Goal: Task Accomplishment & Management: Use online tool/utility

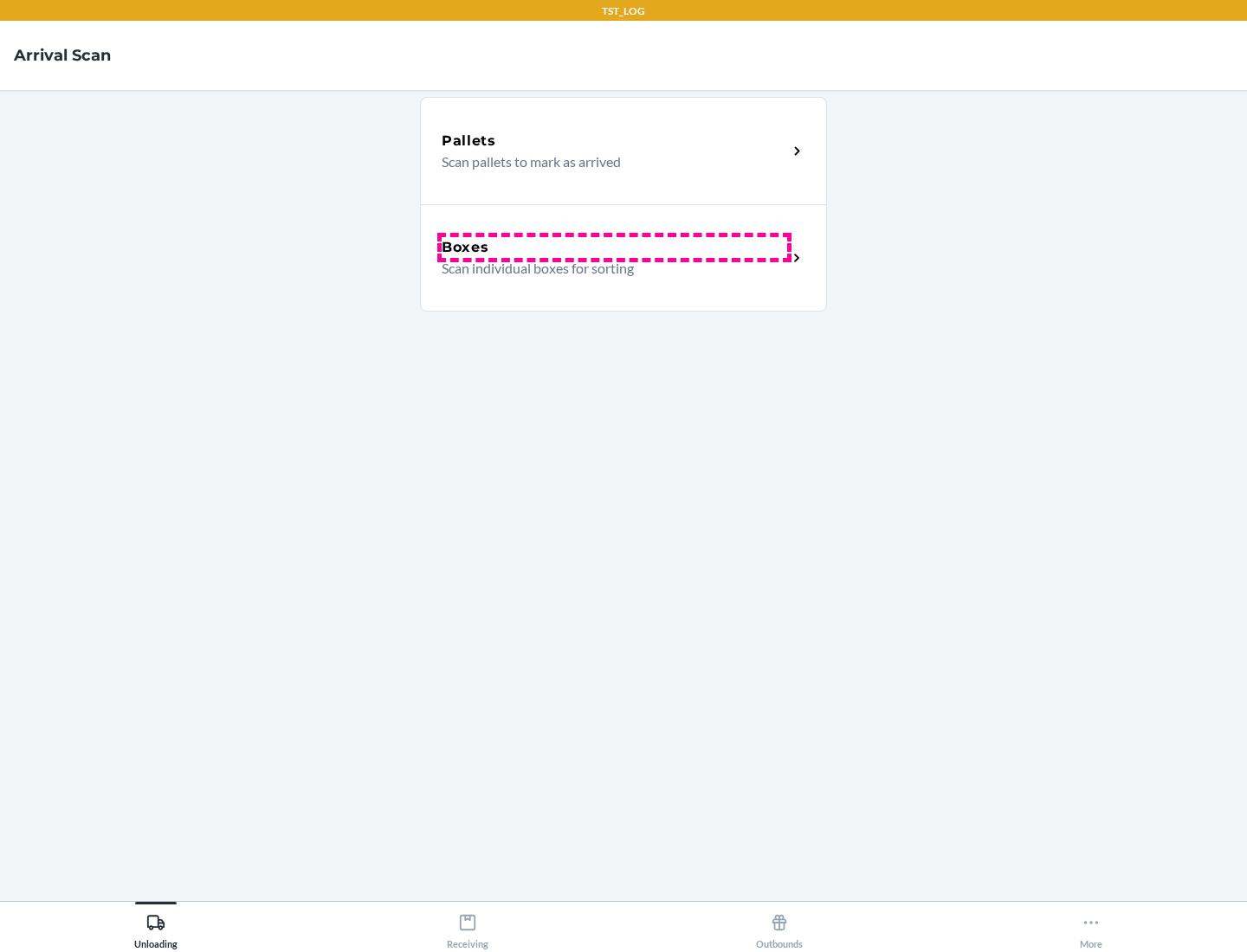
click at [614, 247] on div "Boxes" at bounding box center [614, 246] width 345 height 20
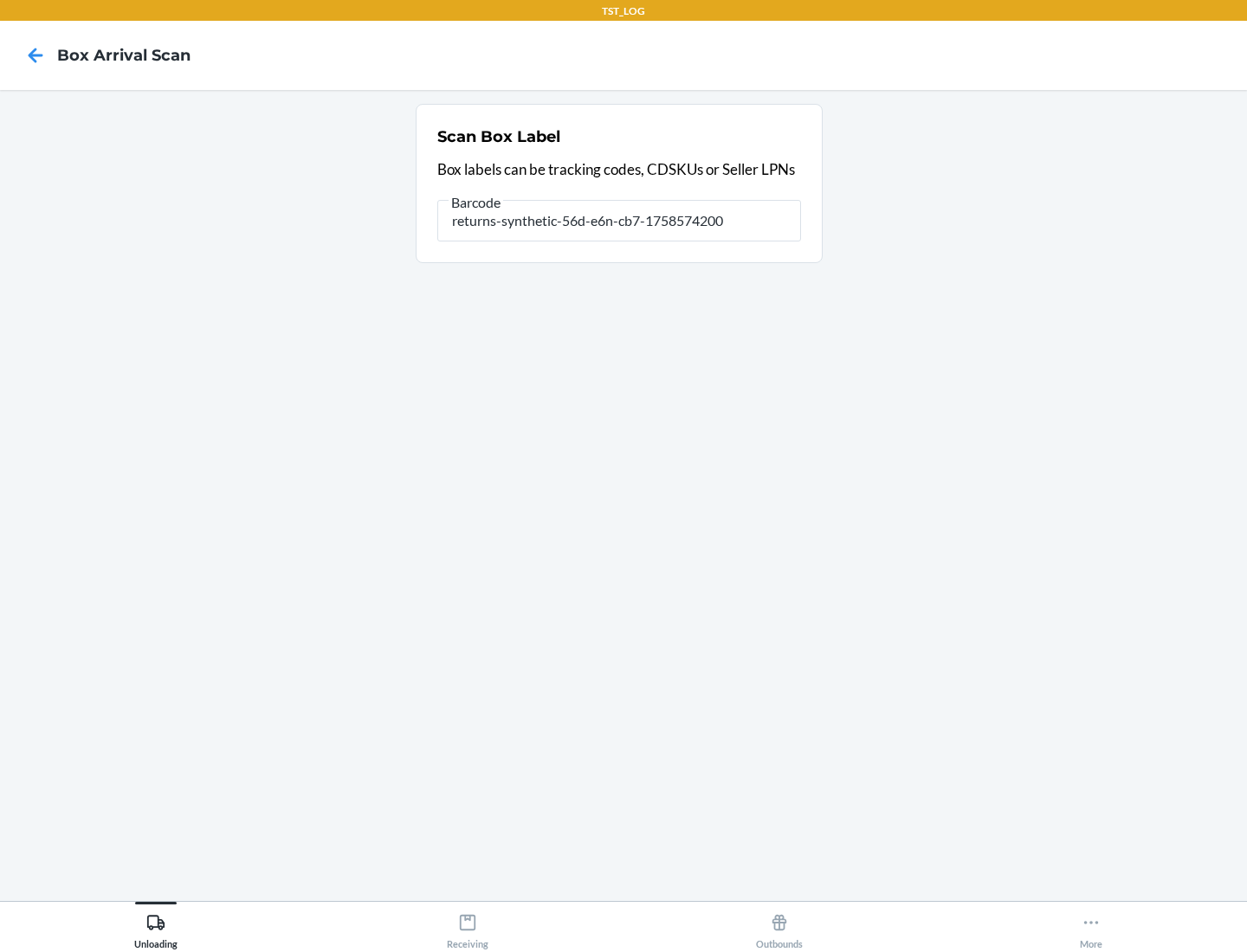
type input "returns-synthetic-56d-e6n-cb7-1758574200"
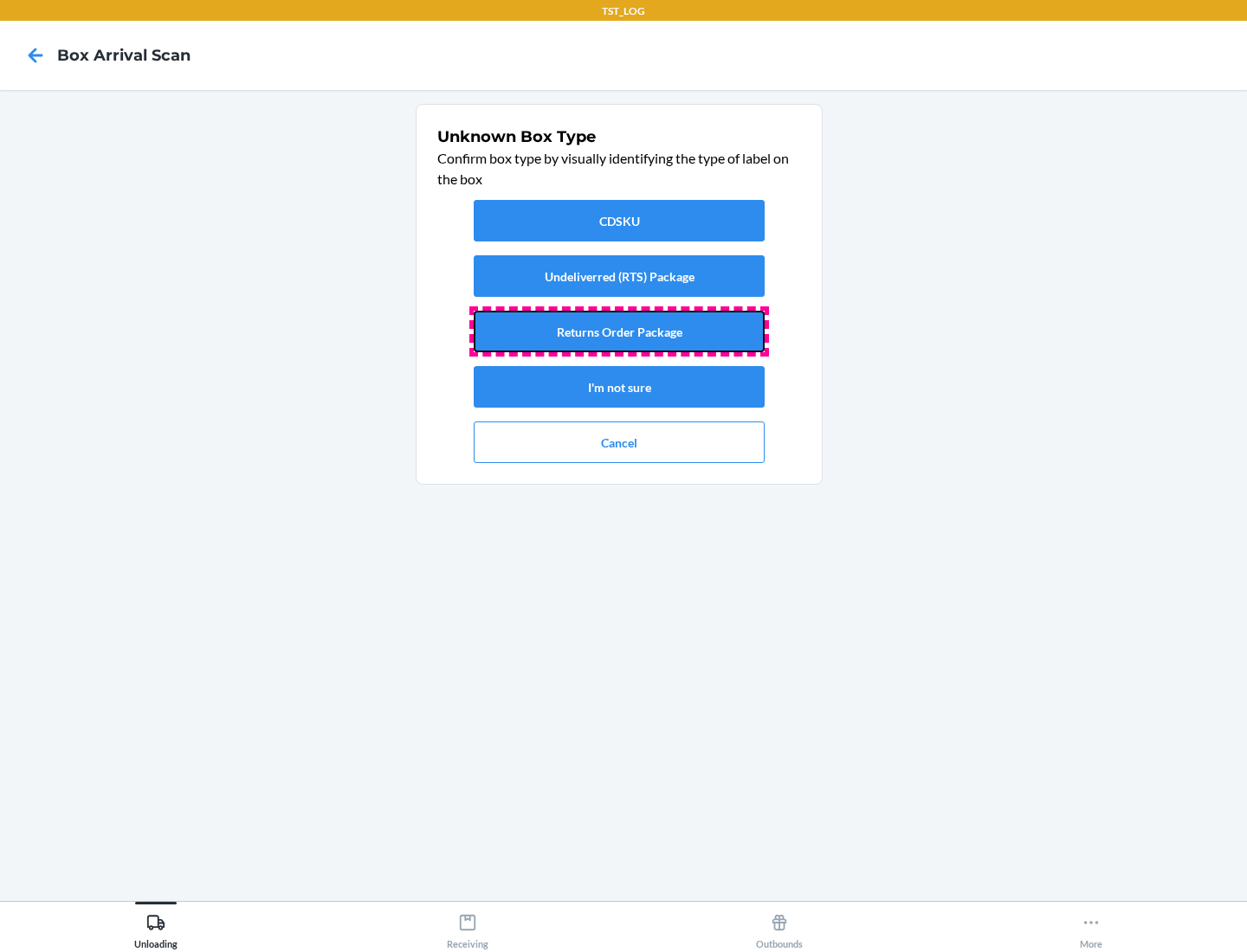
click at [619, 332] on button "Returns Order Package" at bounding box center [619, 331] width 291 height 42
